Goal: Information Seeking & Learning: Compare options

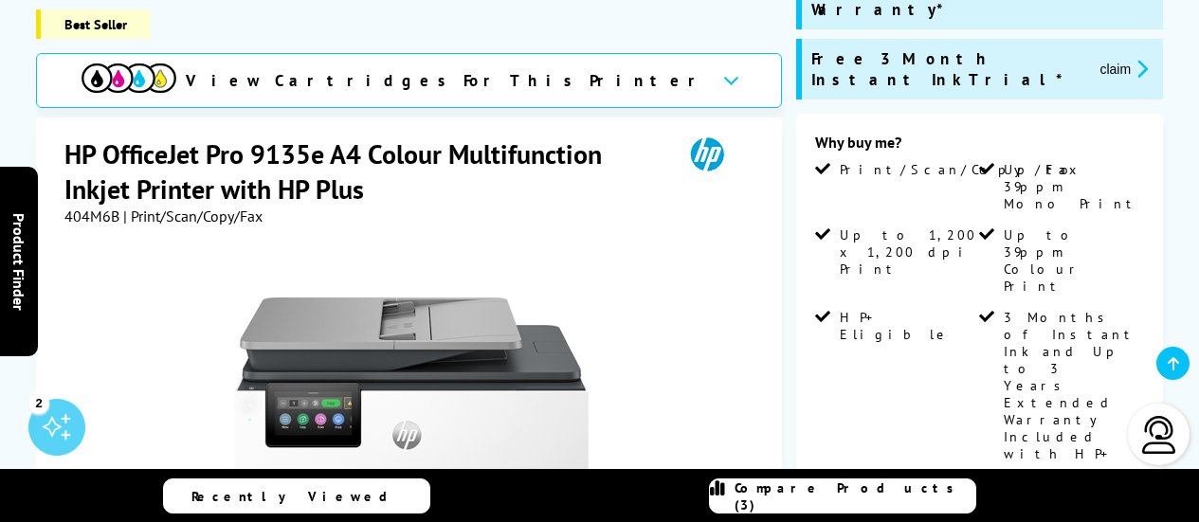
scroll to position [379, 0]
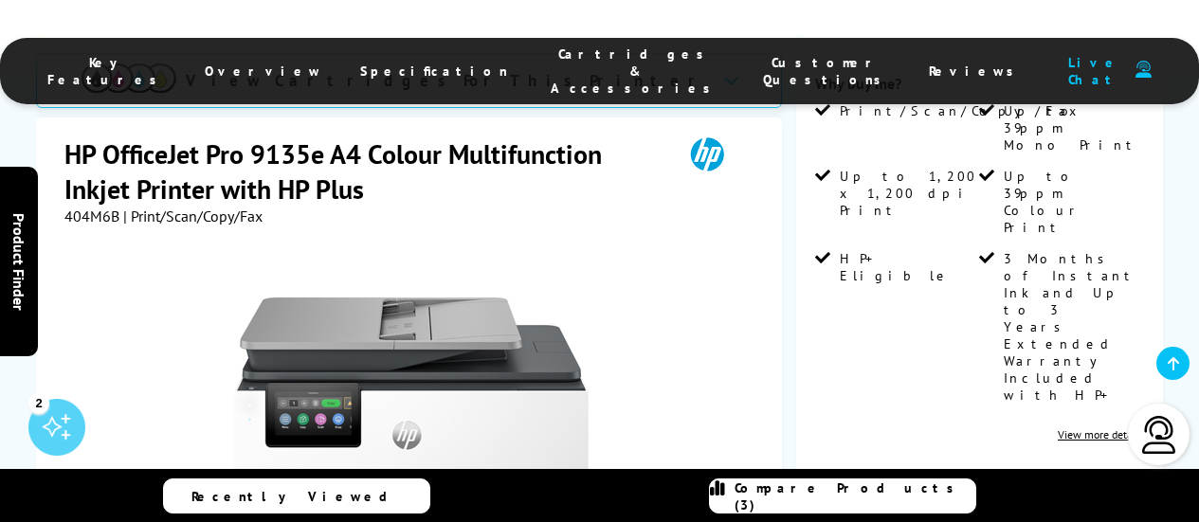
click at [425, 63] on span "Specification" at bounding box center [434, 71] width 148 height 17
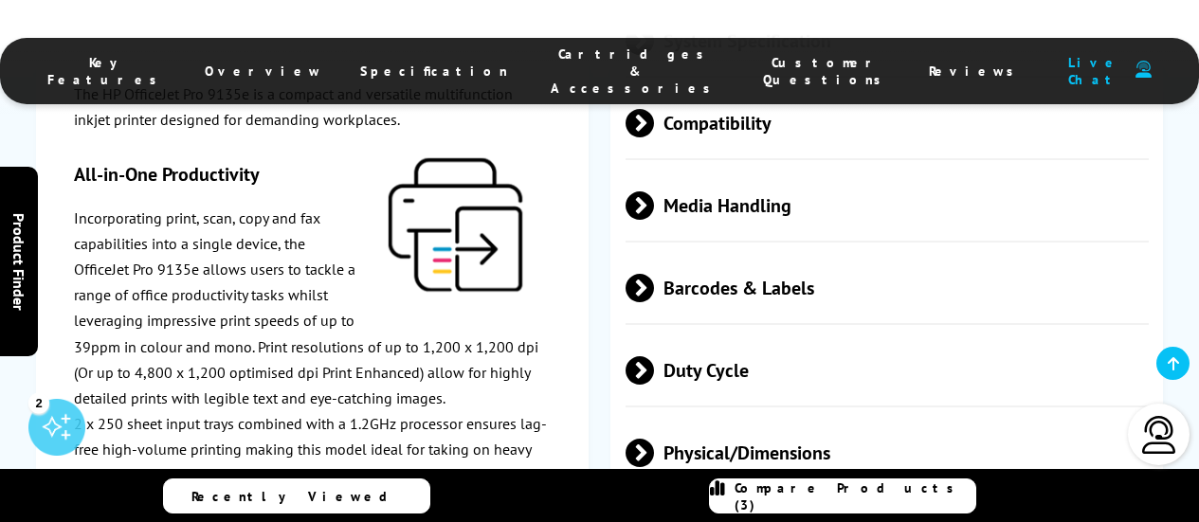
scroll to position [4358, 0]
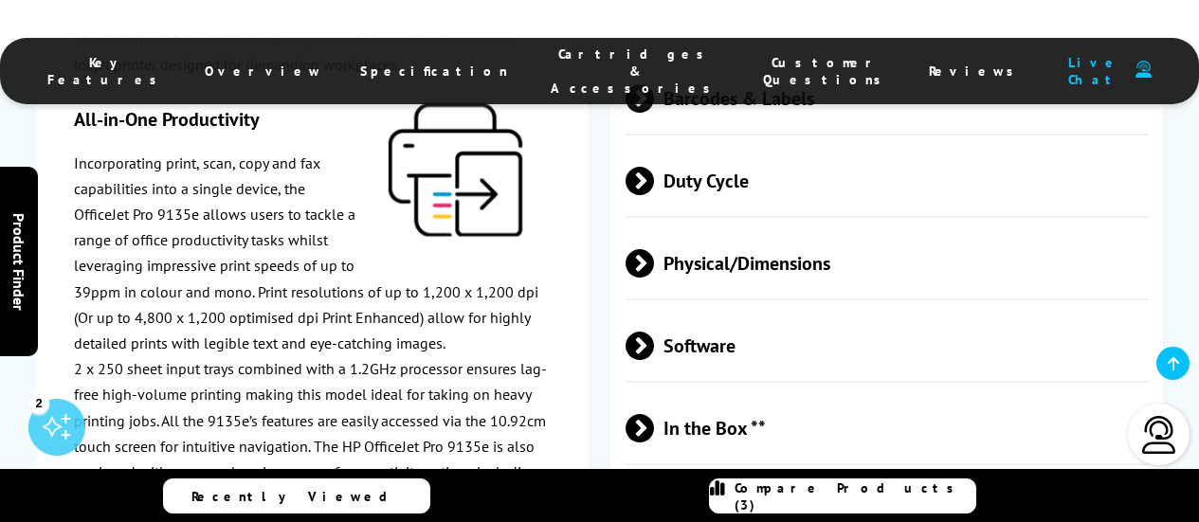
click at [736, 228] on span "Physical/Dimensions" at bounding box center [887, 263] width 523 height 71
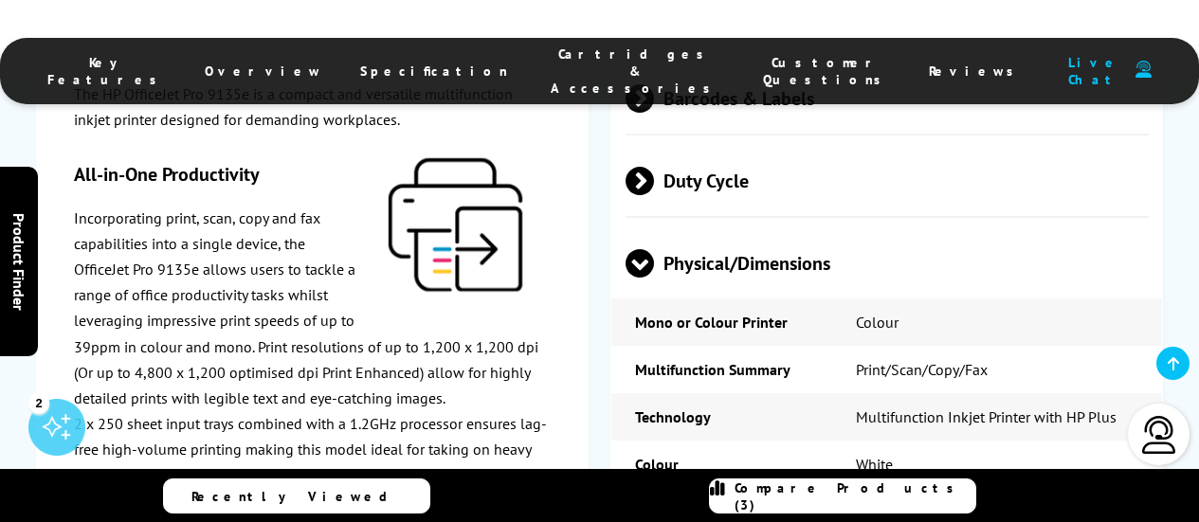
scroll to position [3979, 0]
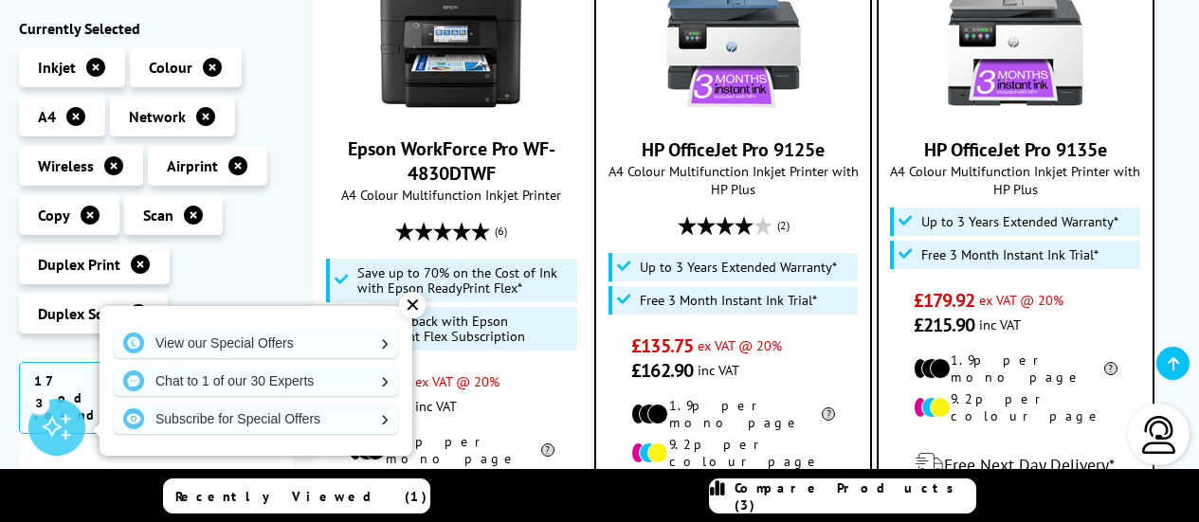
scroll to position [665, 0]
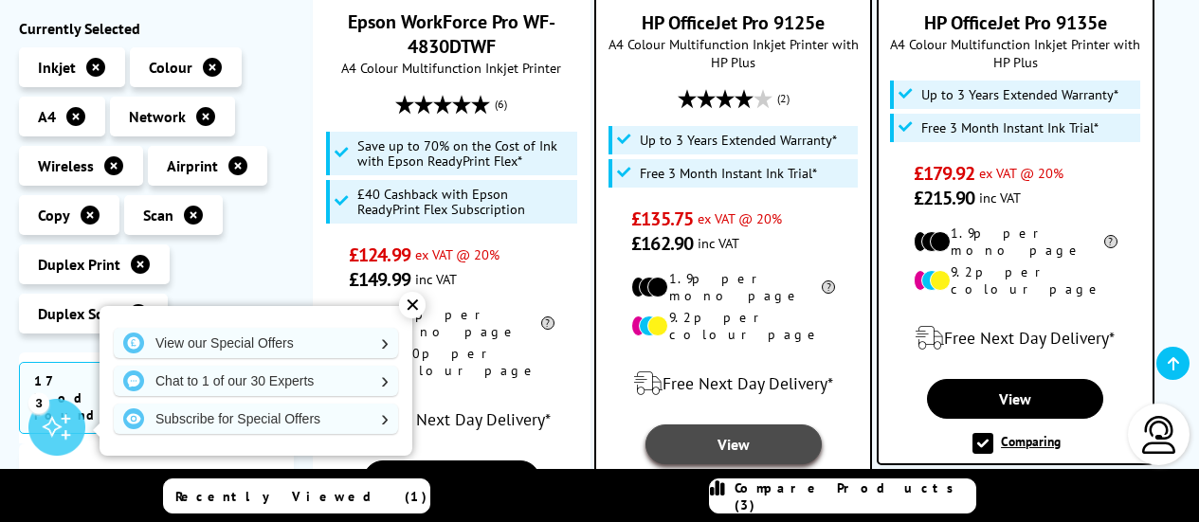
click at [737, 425] on link "View" at bounding box center [734, 445] width 176 height 40
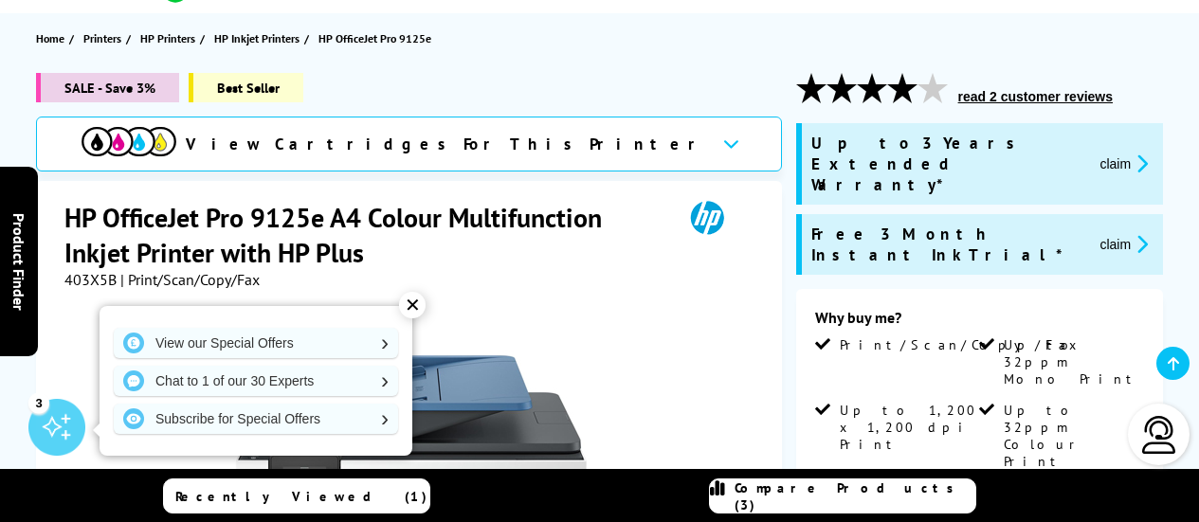
scroll to position [190, 0]
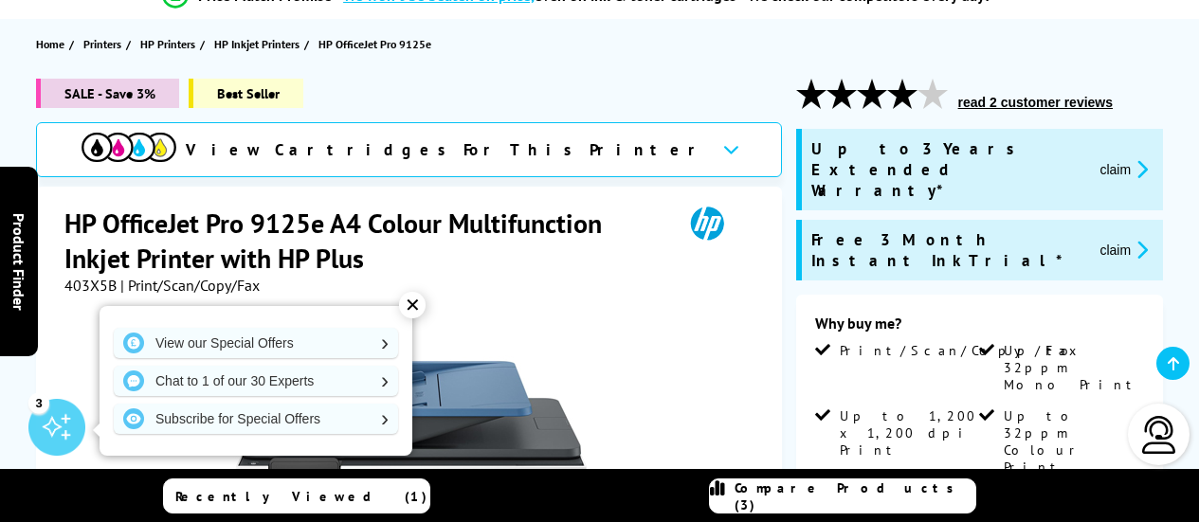
click at [996, 100] on button "read 2 customer reviews" at bounding box center [1036, 102] width 166 height 17
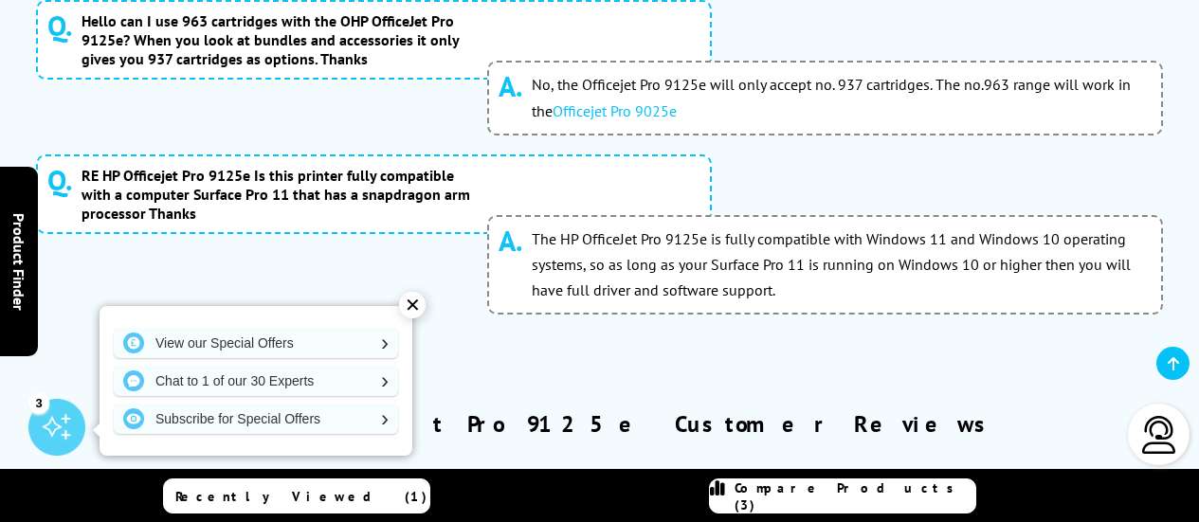
scroll to position [8981, 0]
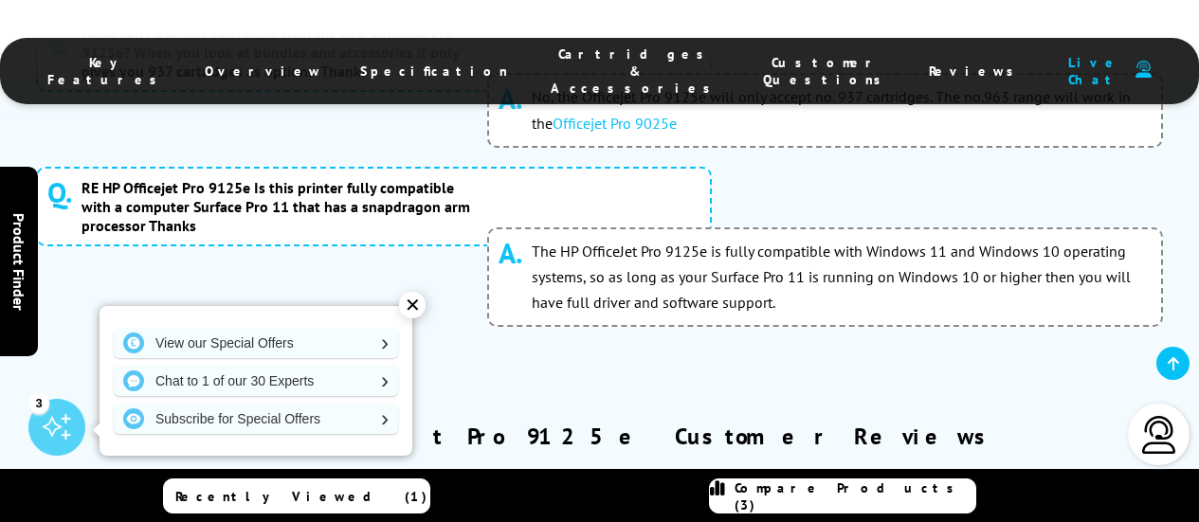
click at [414, 309] on div "✕" at bounding box center [412, 305] width 27 height 27
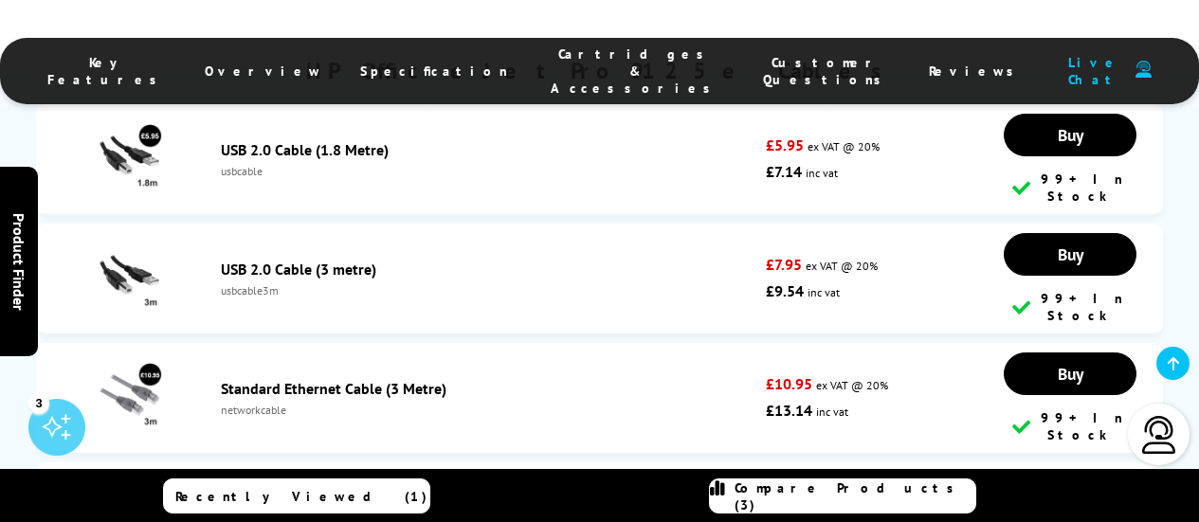
scroll to position [8029, 0]
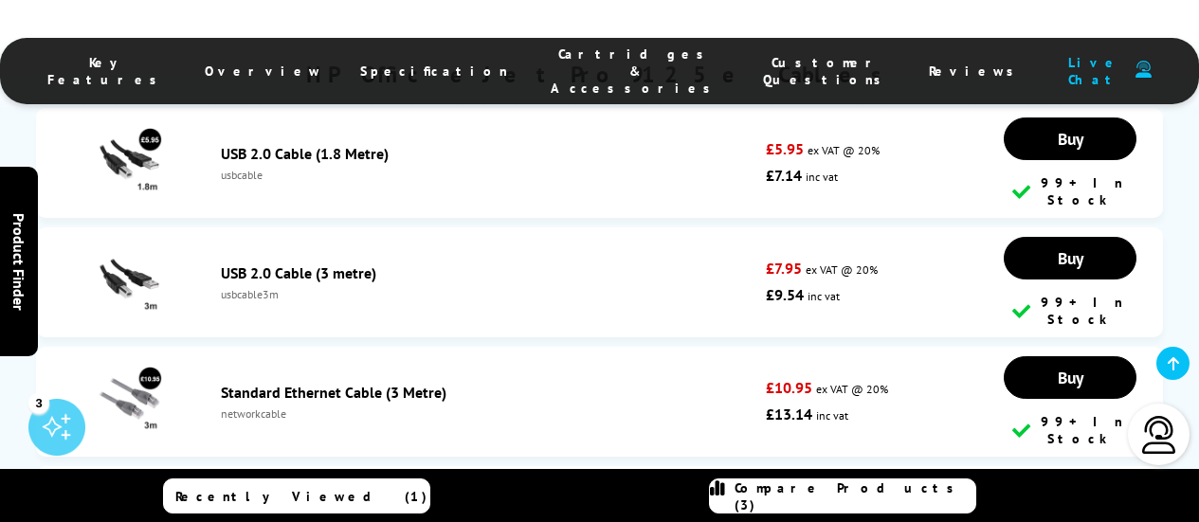
click at [426, 63] on span "Specification" at bounding box center [434, 71] width 148 height 17
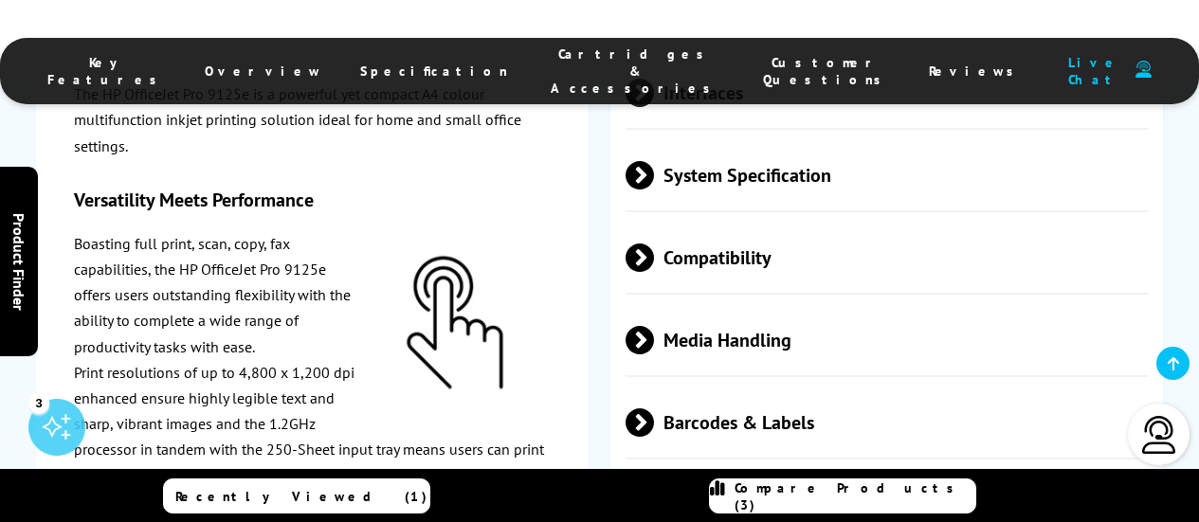
scroll to position [4340, 0]
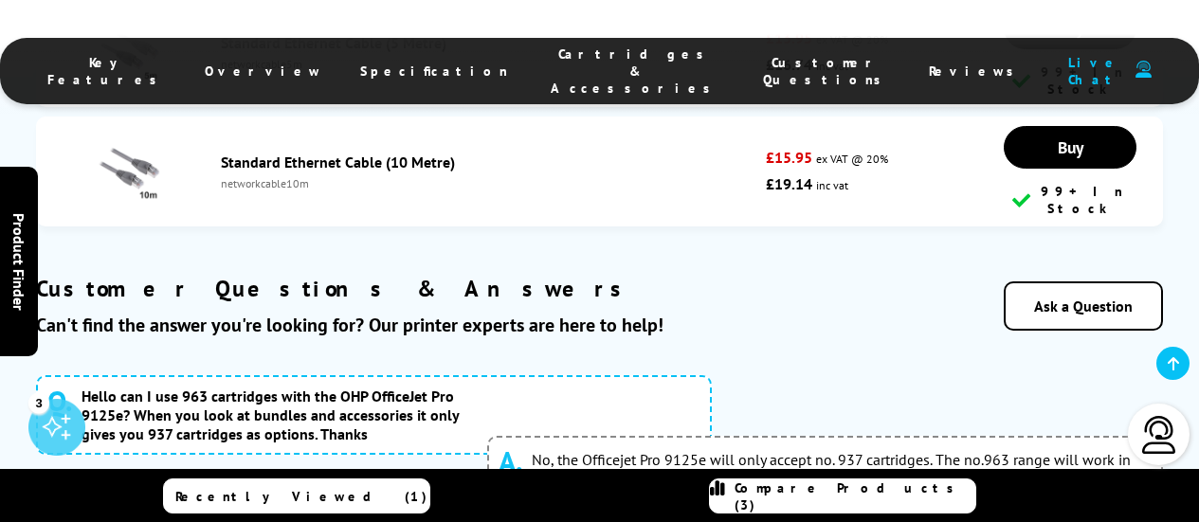
scroll to position [8891, 0]
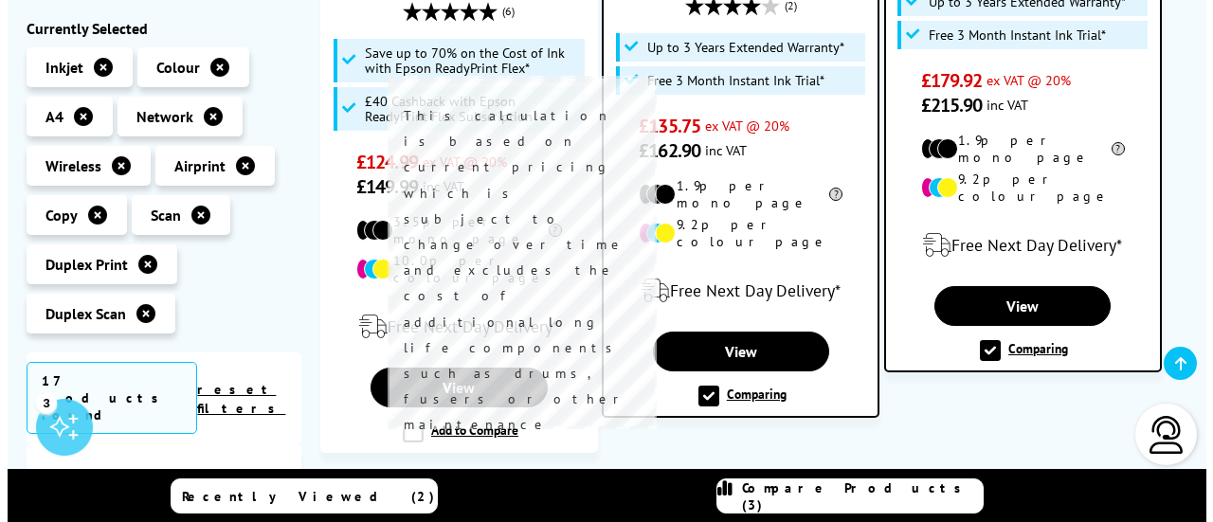
scroll to position [854, 0]
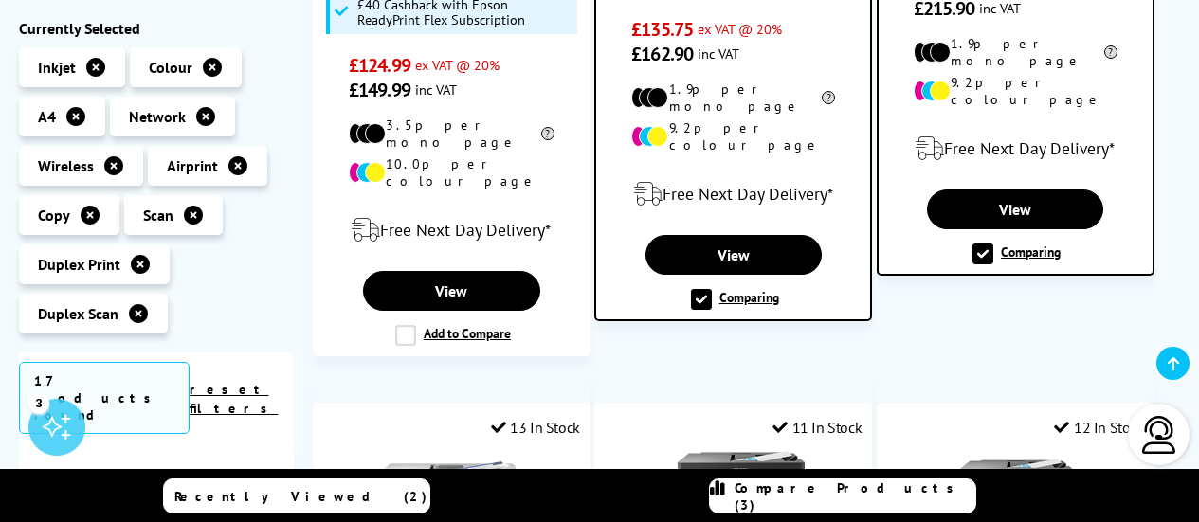
click at [699, 289] on label "Comparing" at bounding box center [735, 299] width 88 height 21
click at [0, 0] on input "Comparing" at bounding box center [0, 0] width 0 height 0
click at [864, 496] on span "Compare Products (3)" at bounding box center [855, 497] width 241 height 34
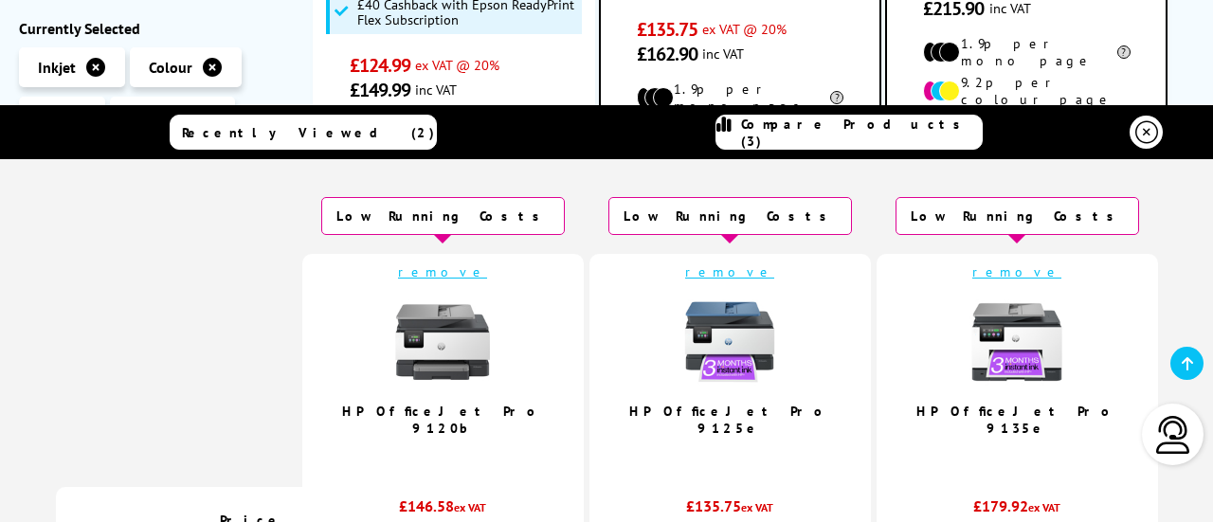
click at [756, 487] on td "remove HP OfficeJet Pro 9125e 3.8 / 5" at bounding box center [731, 370] width 282 height 233
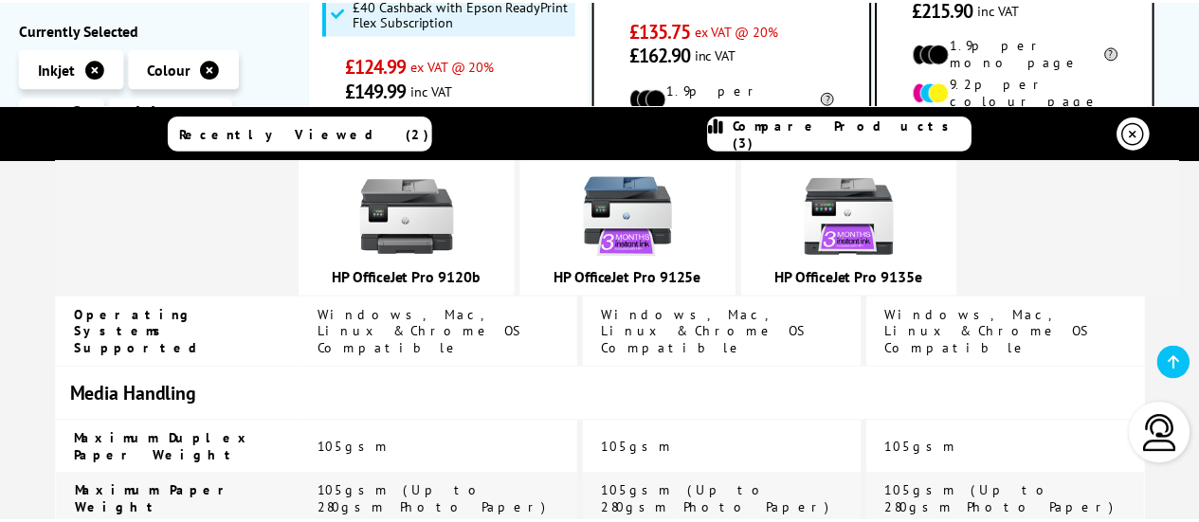
scroll to position [3697, 0]
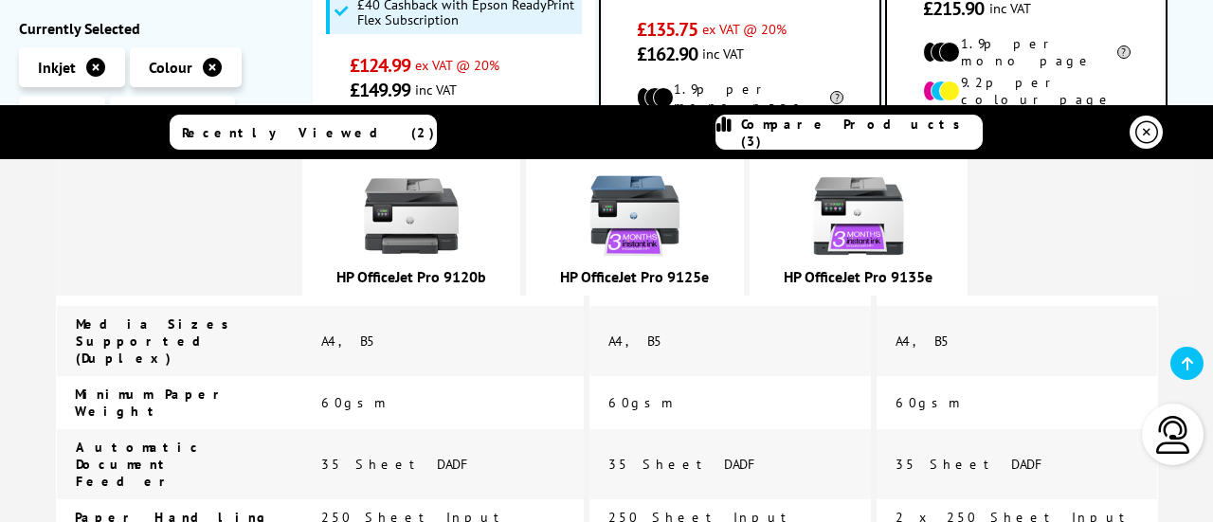
click at [1140, 124] on icon at bounding box center [1147, 132] width 23 height 23
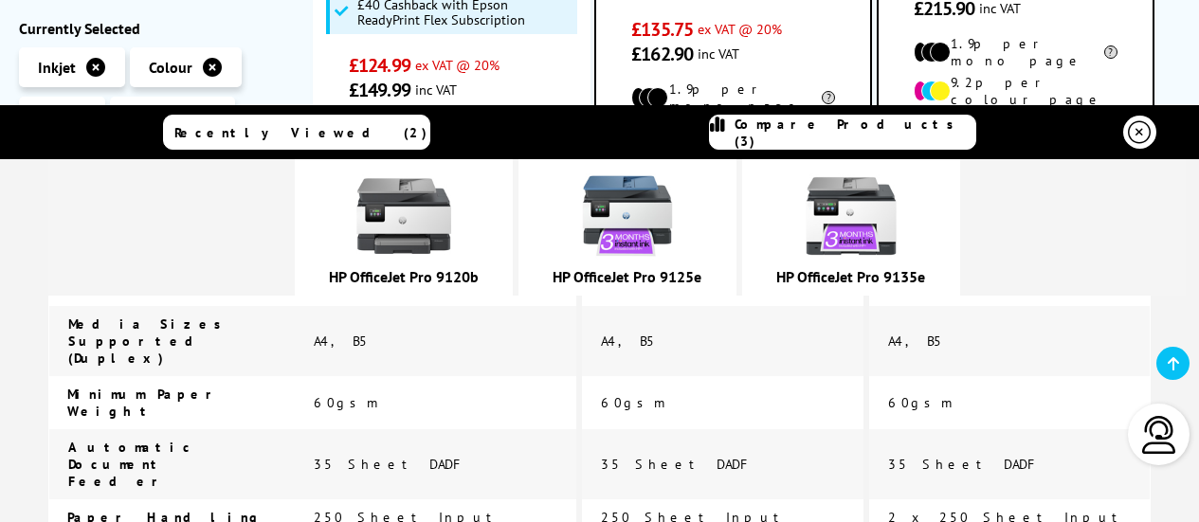
scroll to position [0, 0]
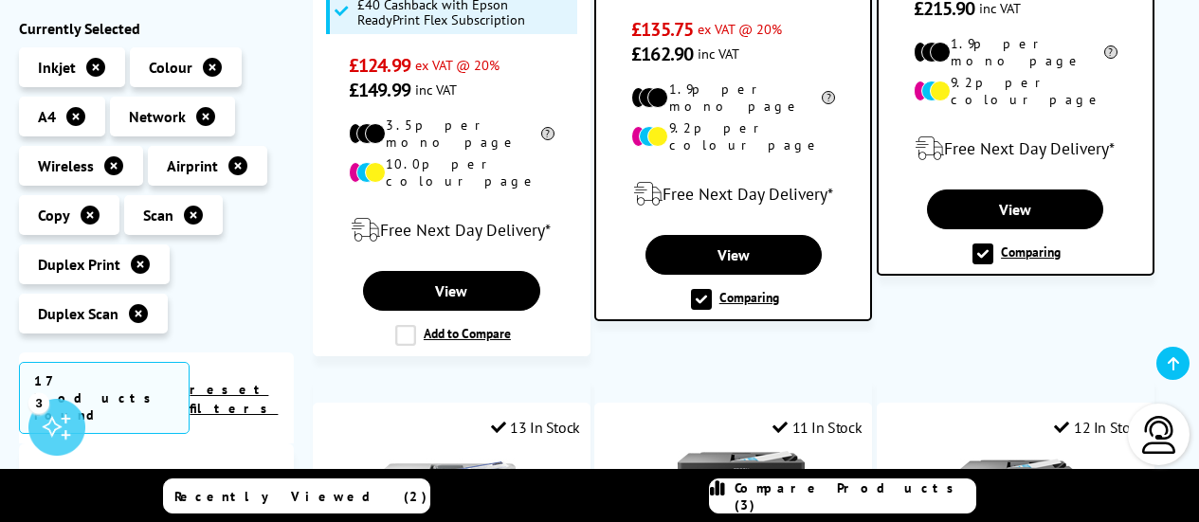
click at [699, 289] on label "Comparing" at bounding box center [735, 299] width 88 height 21
click at [0, 0] on input "Comparing" at bounding box center [0, 0] width 0 height 0
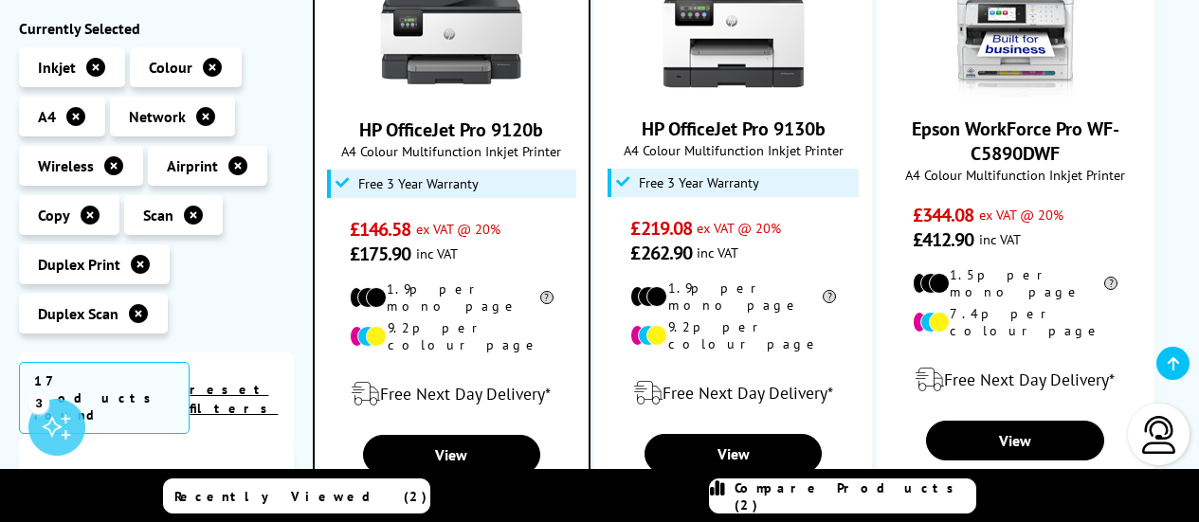
scroll to position [2181, 0]
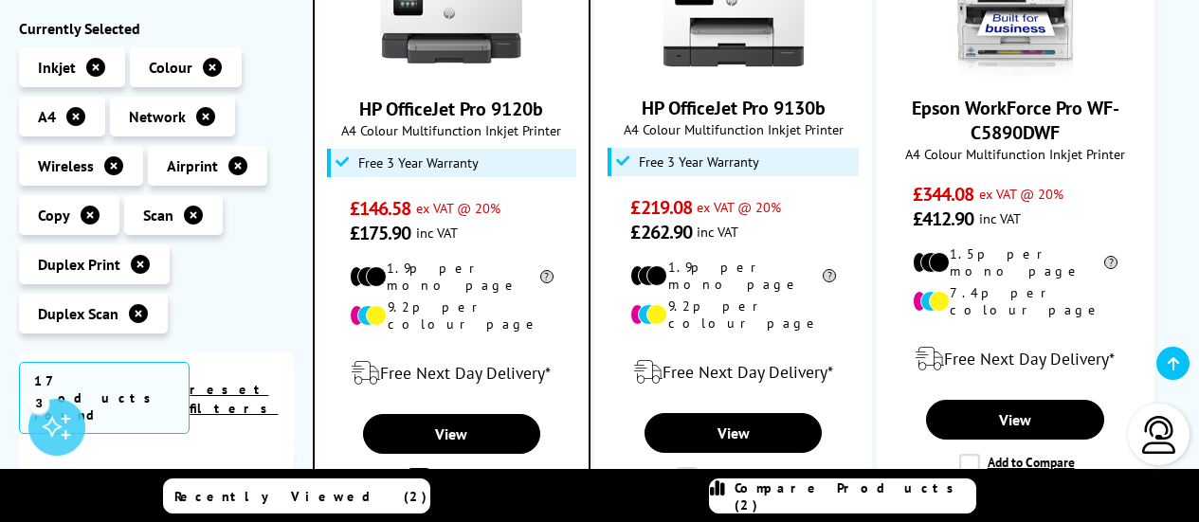
click at [417, 468] on label "Comparing" at bounding box center [453, 478] width 88 height 21
click at [0, 0] on input "Comparing" at bounding box center [0, 0] width 0 height 0
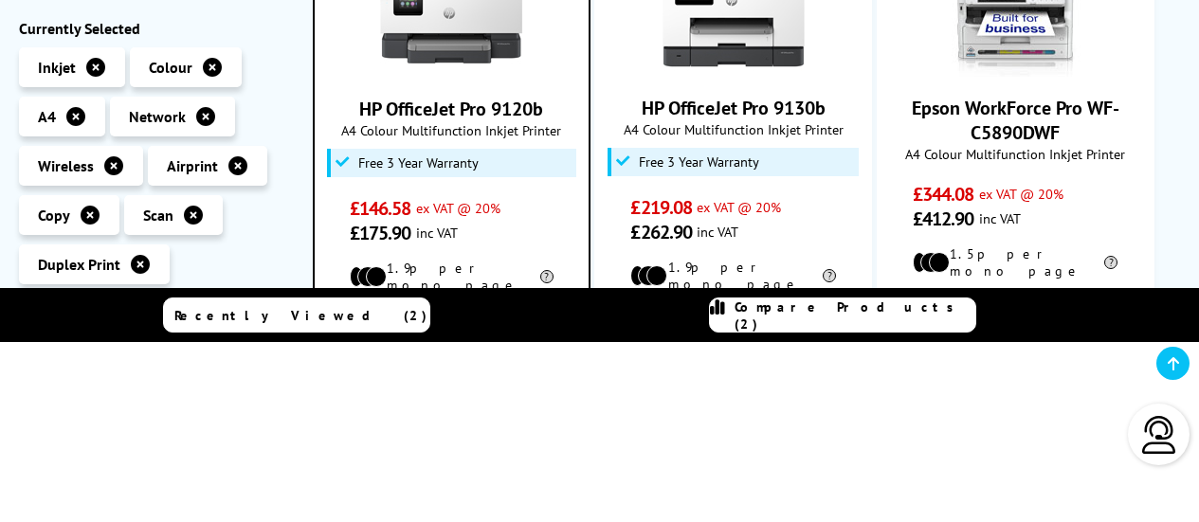
click at [417, 397] on section "Recently Viewed (2) Compare Products (2)" at bounding box center [599, 405] width 1199 height 235
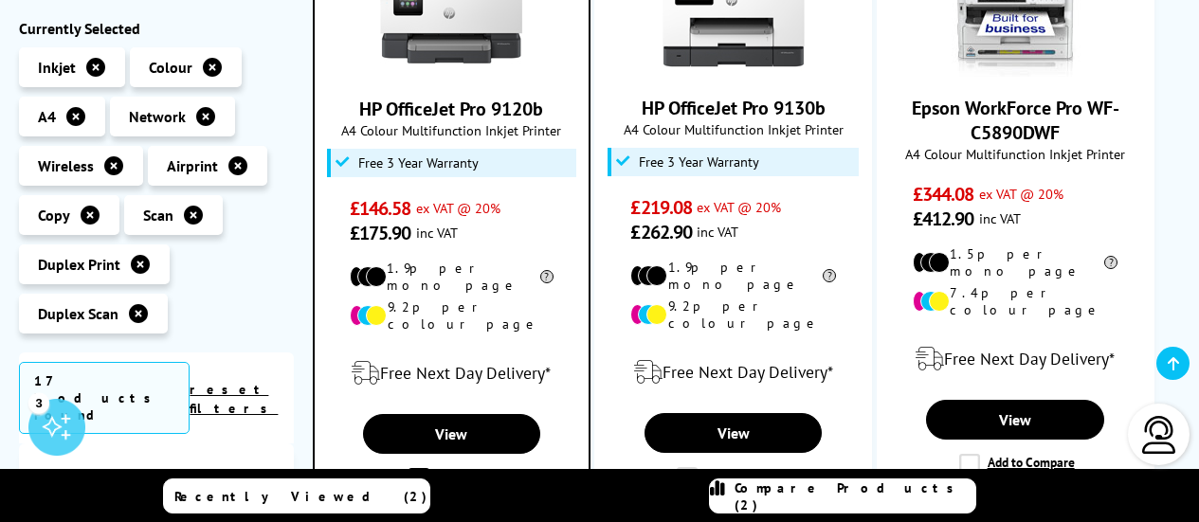
click at [419, 388] on div "48 In Stock HP OfficeJet Pro 9120b A4 Colour Multifunction Inkjet Printer £146.…" at bounding box center [452, 193] width 278 height 614
click at [418, 468] on label "Comparing" at bounding box center [453, 478] width 88 height 21
click at [0, 0] on input "Comparing" at bounding box center [0, 0] width 0 height 0
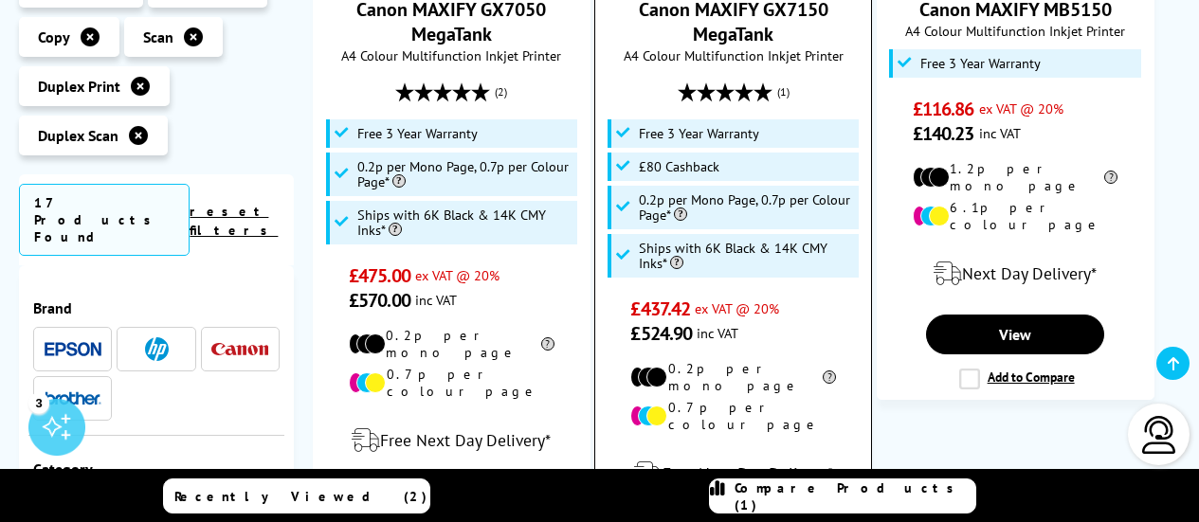
scroll to position [3128, 0]
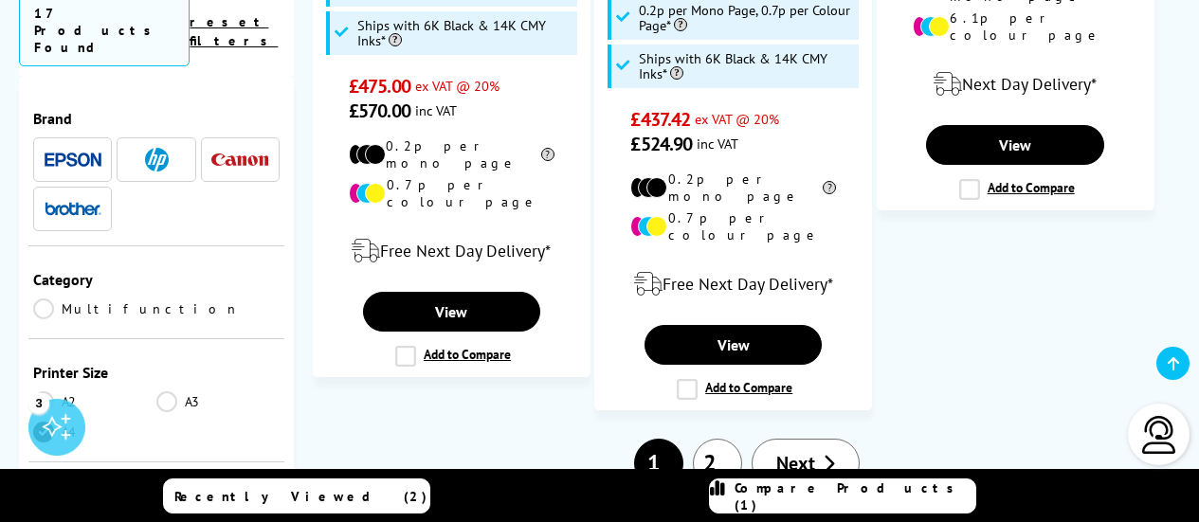
click at [794, 451] on span "Next" at bounding box center [795, 463] width 39 height 25
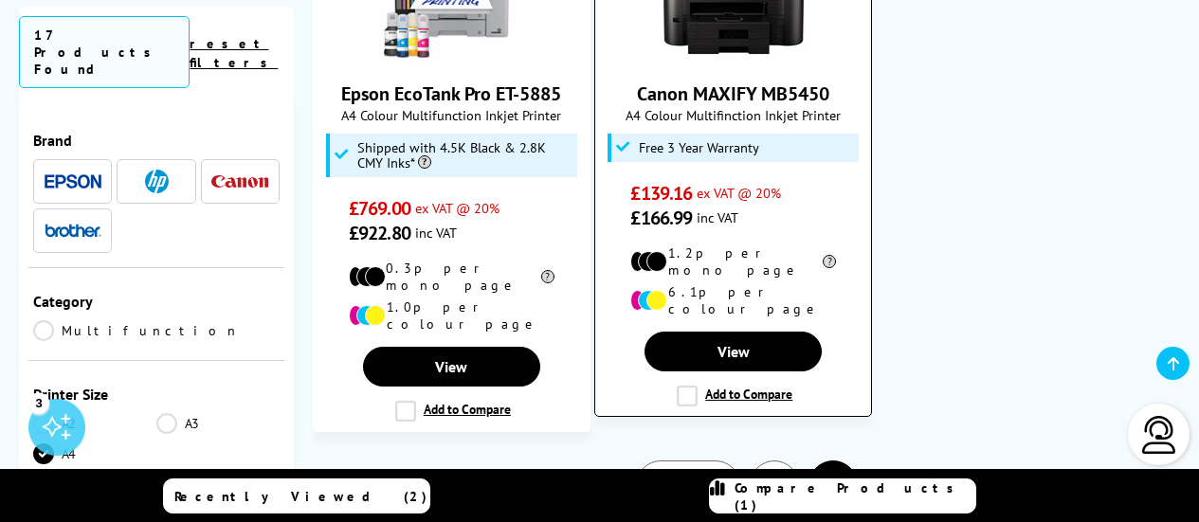
scroll to position [1517, 0]
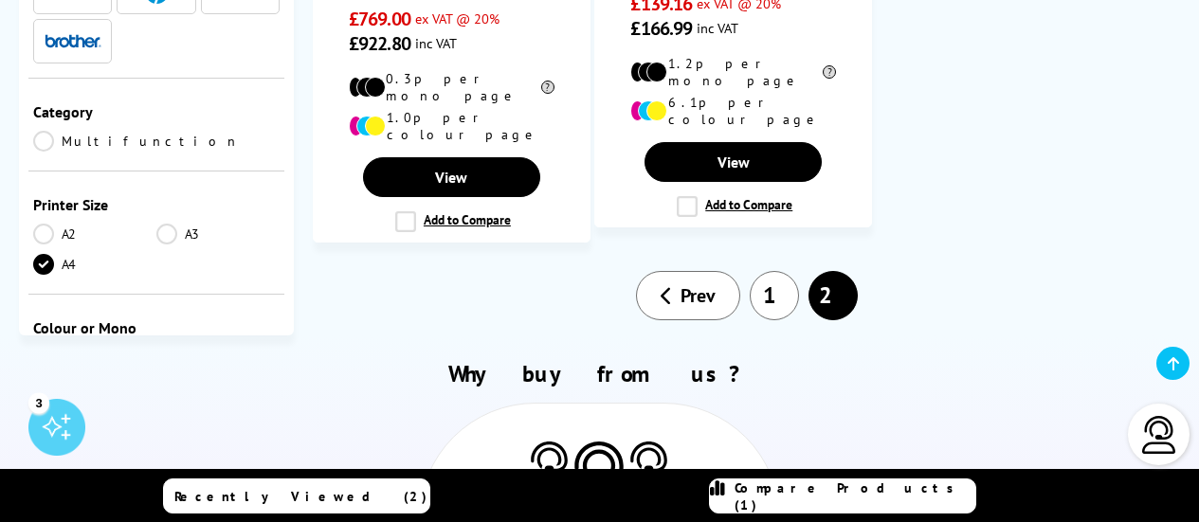
click at [773, 271] on link "1" at bounding box center [774, 295] width 49 height 49
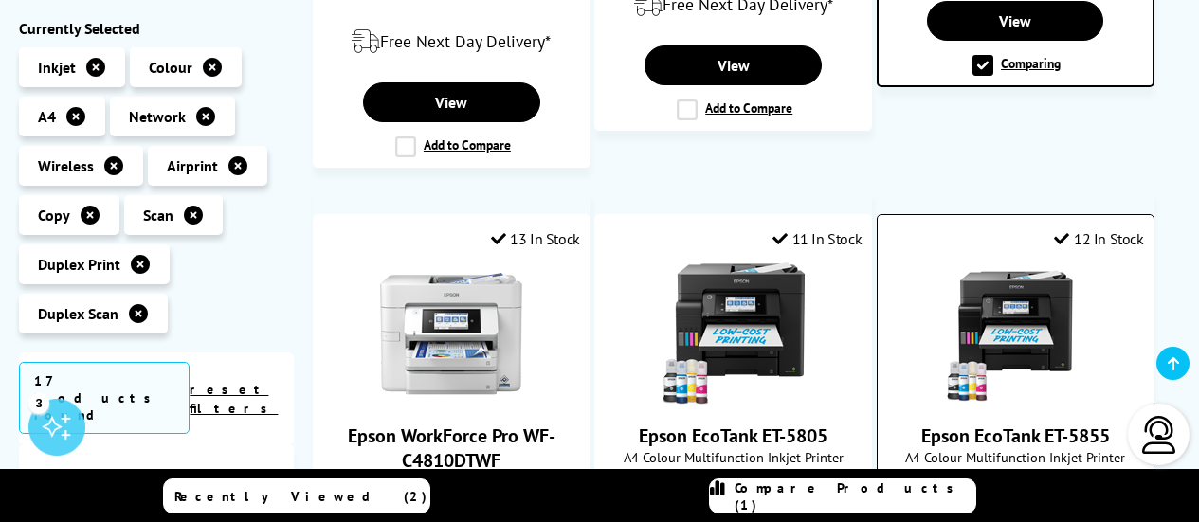
scroll to position [664, 0]
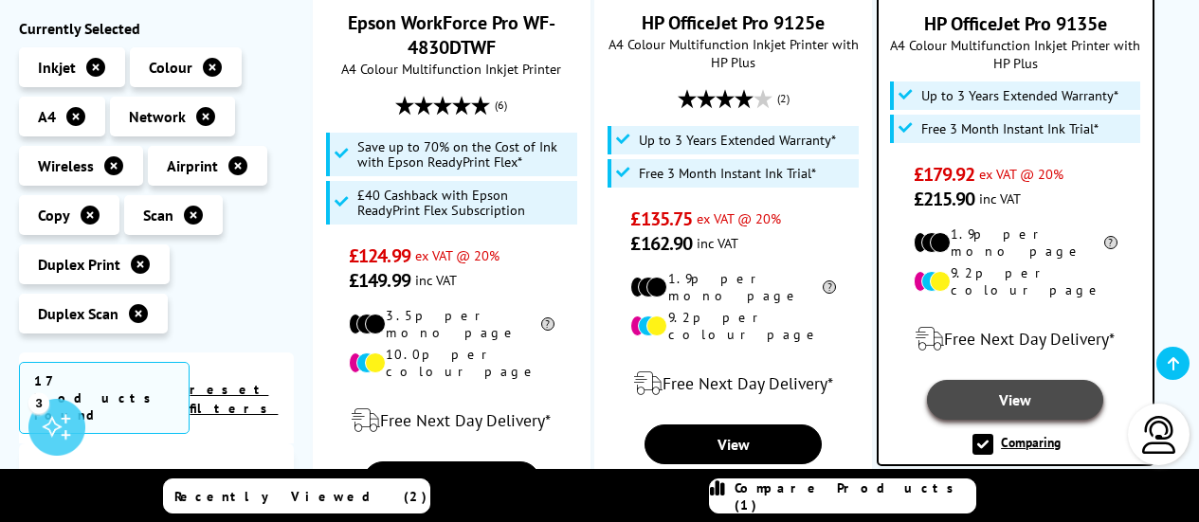
click at [1018, 380] on link "View" at bounding box center [1015, 400] width 176 height 40
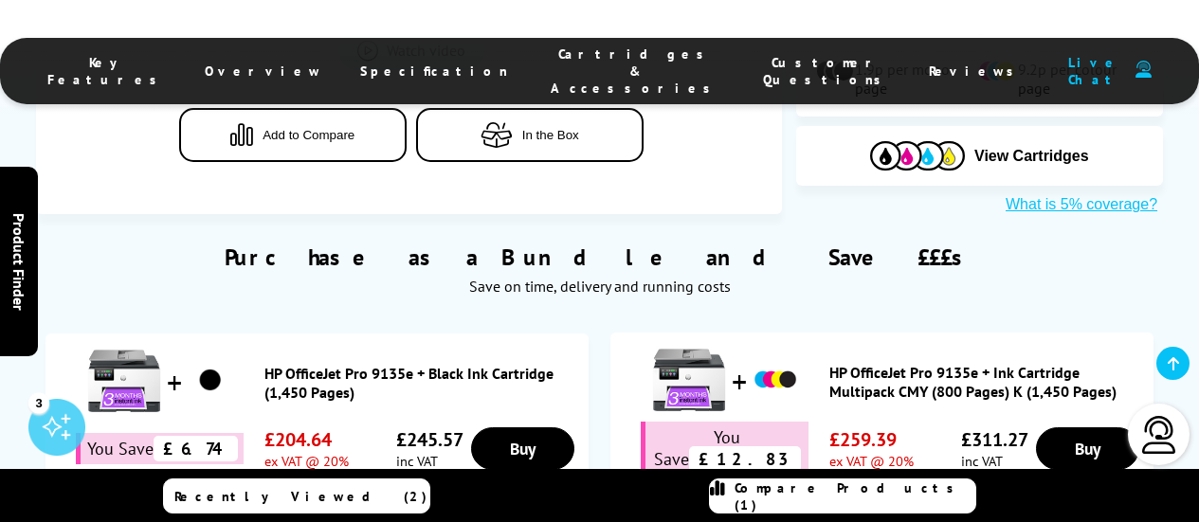
scroll to position [1138, 0]
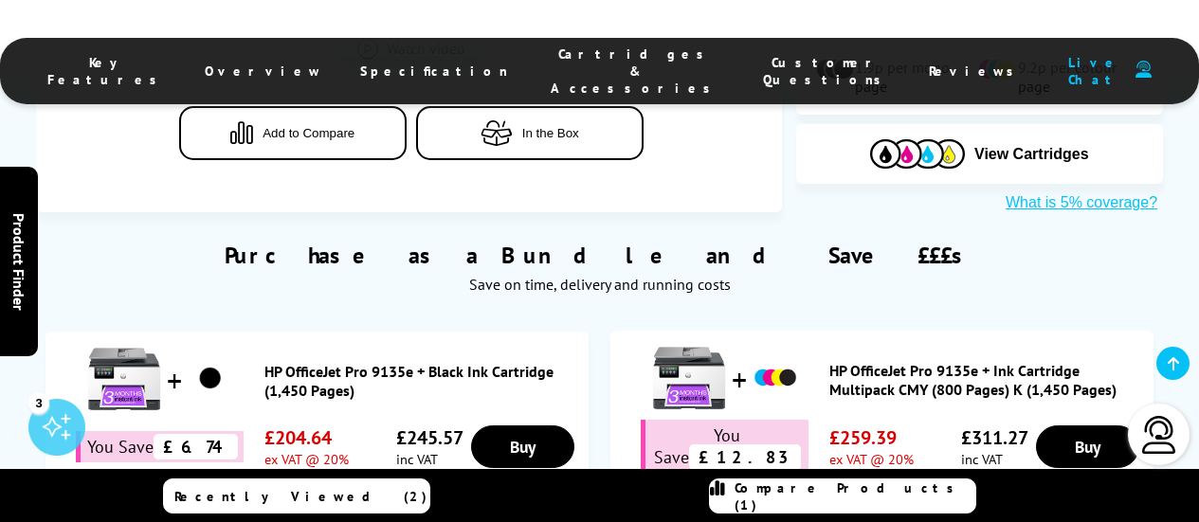
click at [418, 63] on span "Specification" at bounding box center [434, 71] width 148 height 17
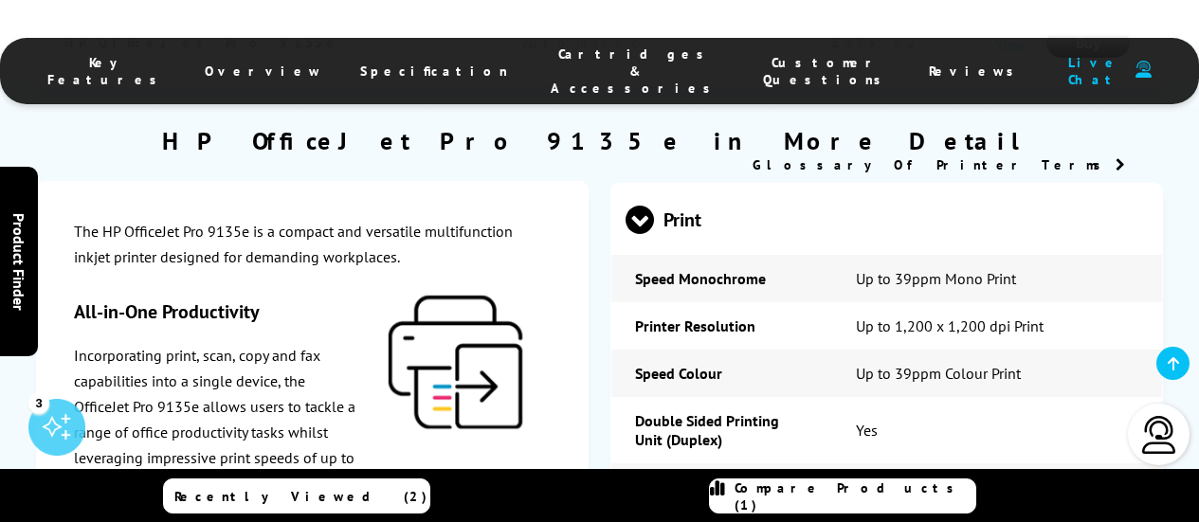
scroll to position [2746, 0]
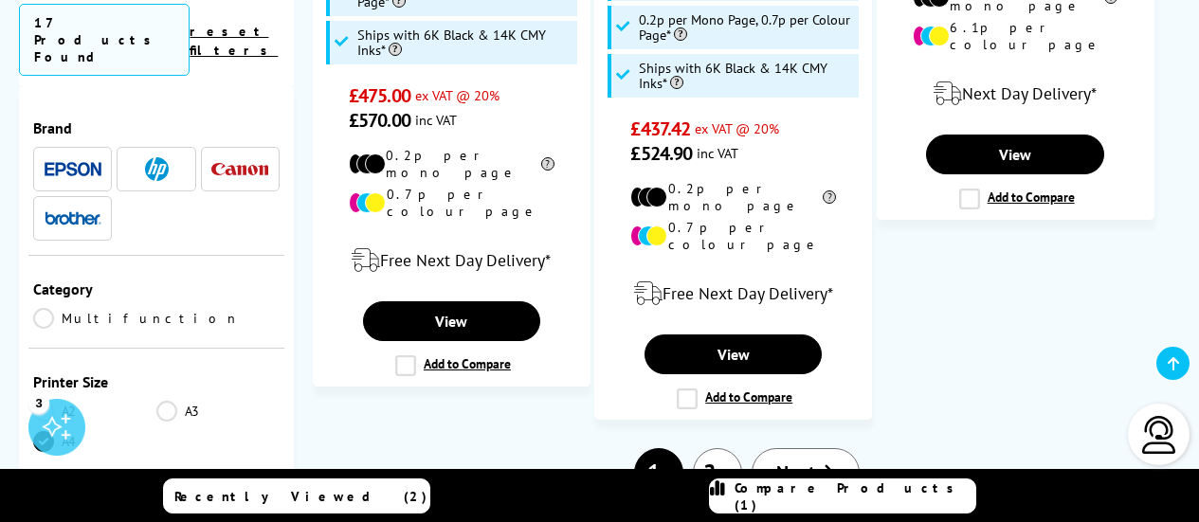
scroll to position [3128, 0]
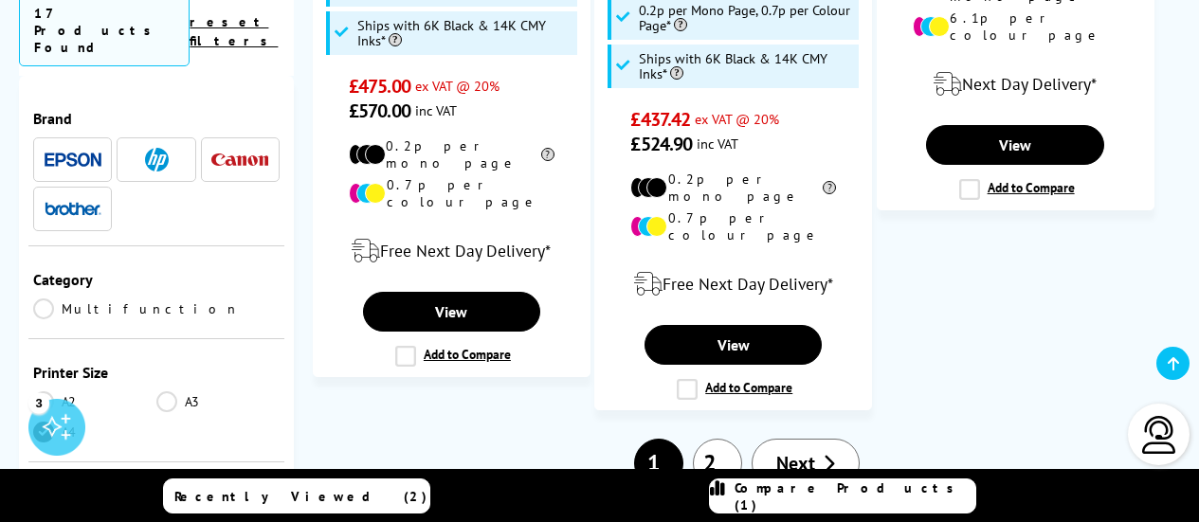
click at [707, 439] on link "2" at bounding box center [717, 463] width 49 height 49
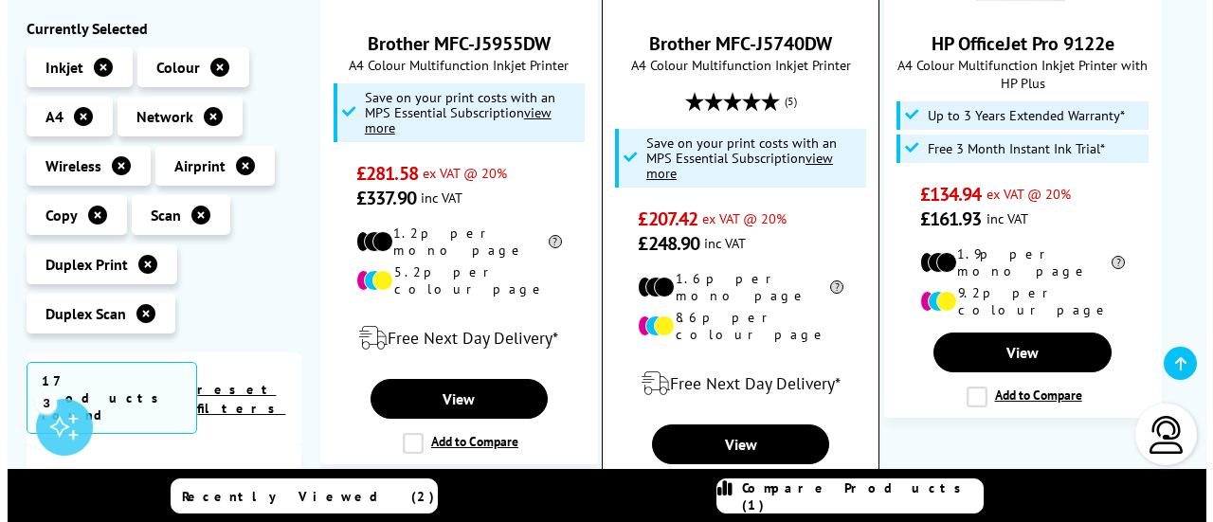
scroll to position [664, 0]
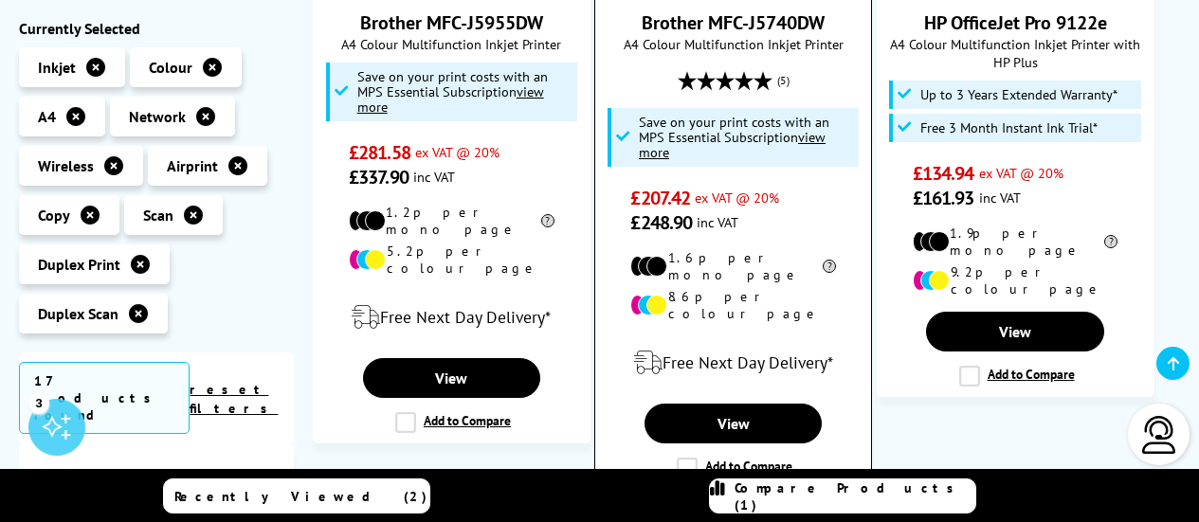
click at [682, 458] on label "Add to Compare" at bounding box center [735, 468] width 116 height 21
click at [0, 0] on input "Add to Compare" at bounding box center [0, 0] width 0 height 0
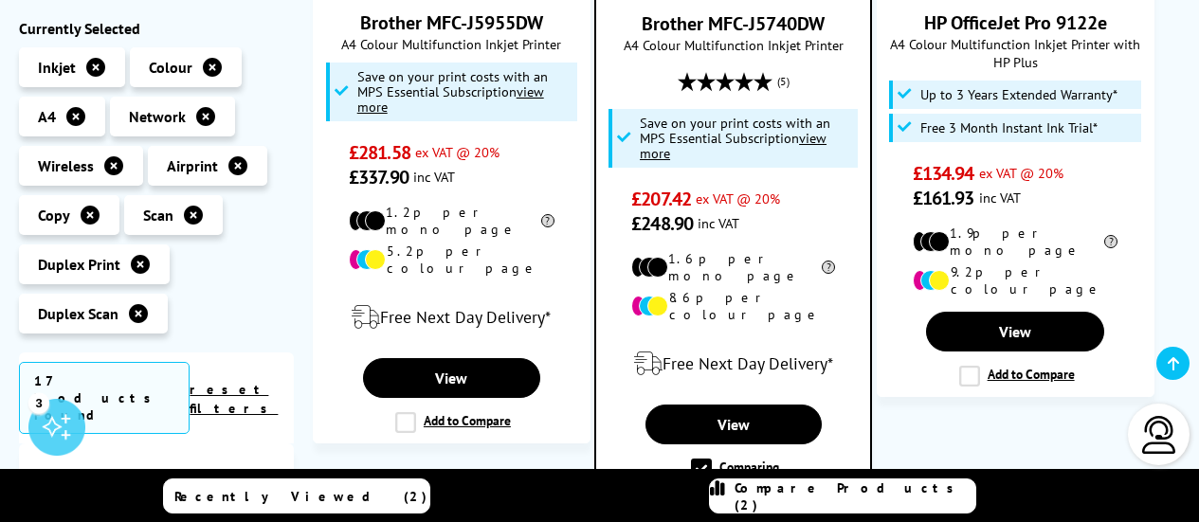
click at [844, 494] on span "Compare Products (2)" at bounding box center [855, 497] width 241 height 34
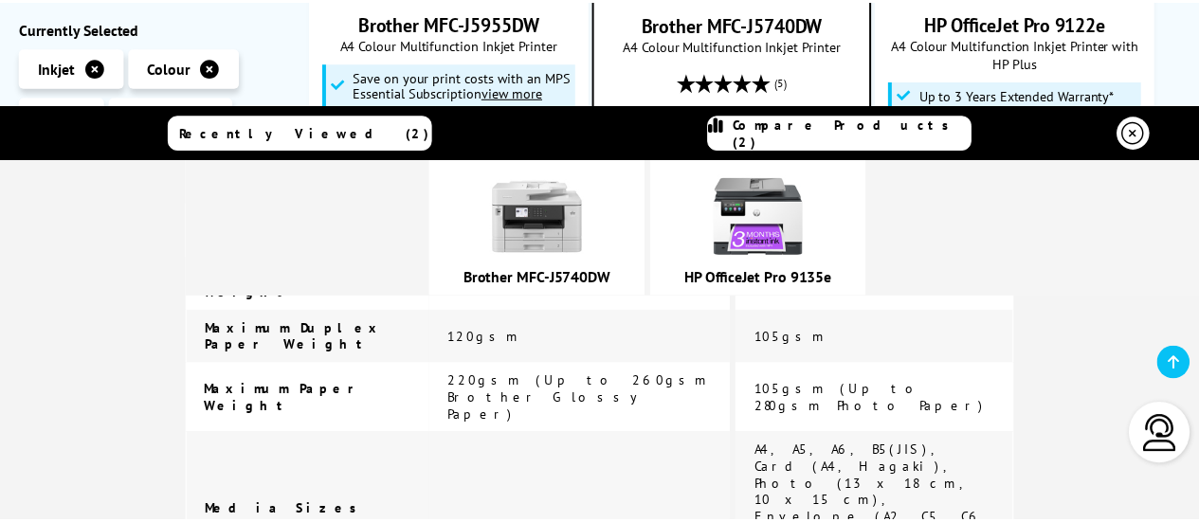
scroll to position [3697, 0]
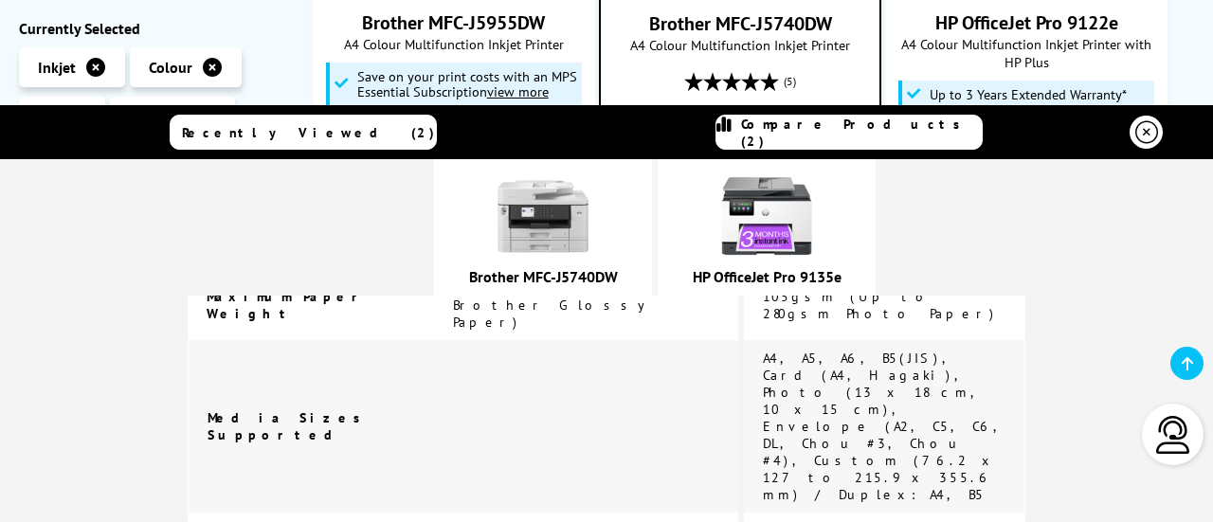
click at [1136, 126] on icon at bounding box center [1147, 132] width 23 height 23
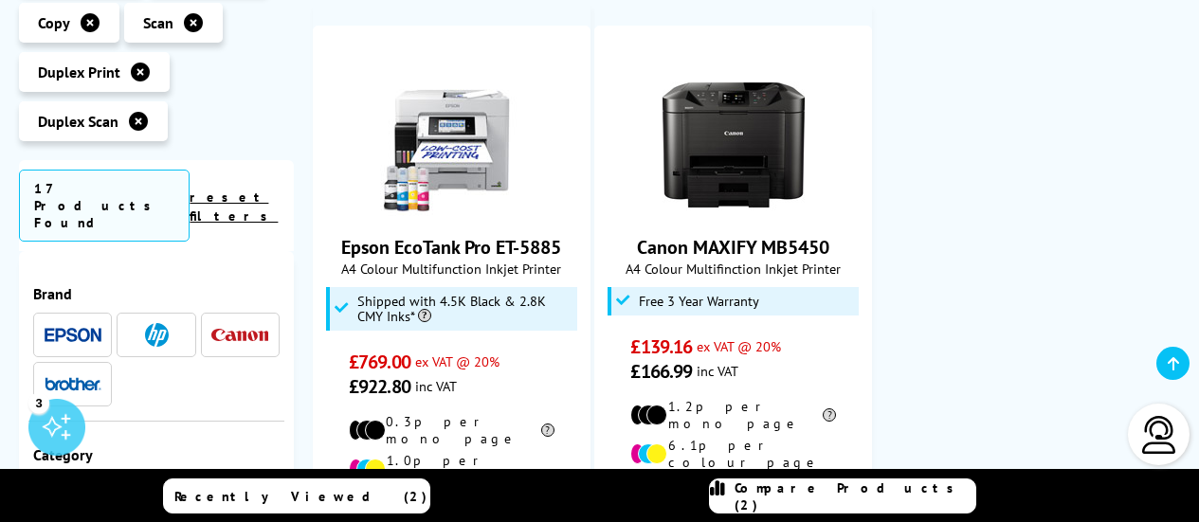
scroll to position [1517, 0]
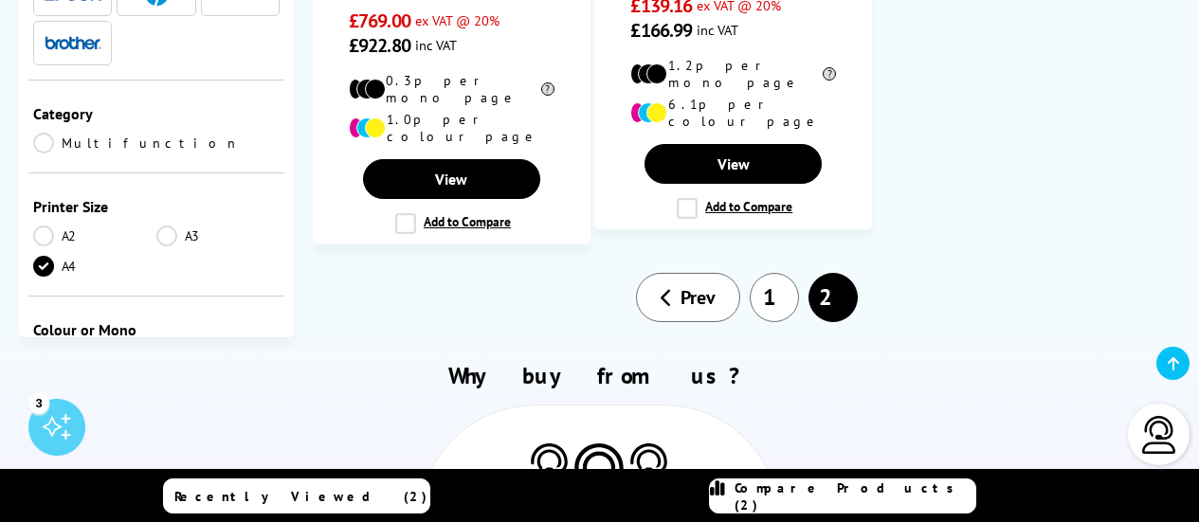
click at [702, 285] on span "Prev" at bounding box center [698, 297] width 35 height 25
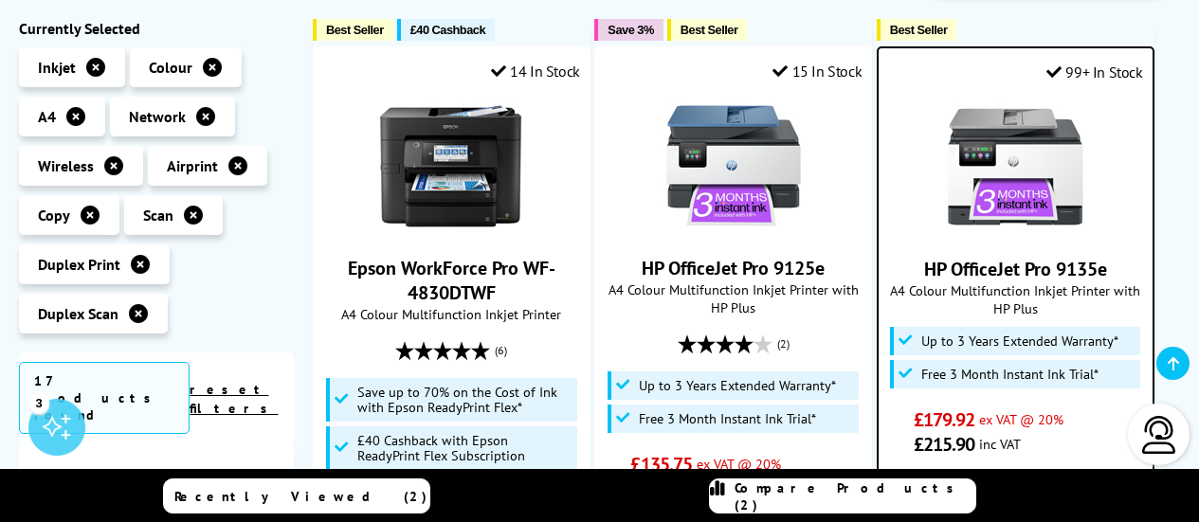
scroll to position [474, 0]
